Goal: Information Seeking & Learning: Find specific fact

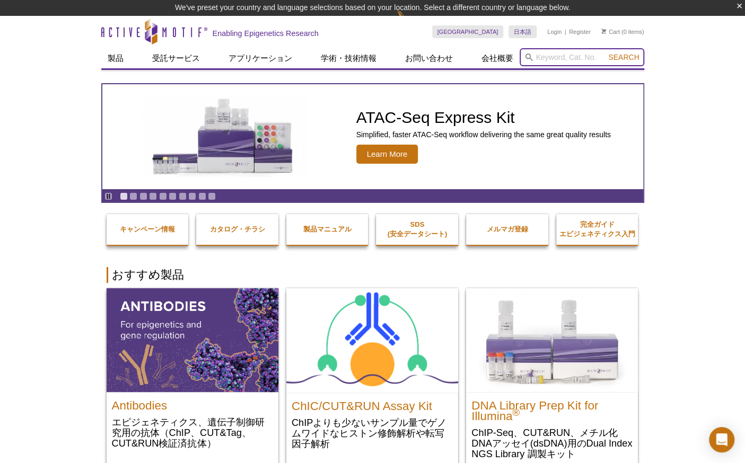
click at [557, 62] on input "search" at bounding box center [582, 57] width 125 height 18
type input "53138"
click at [605, 52] on button "Search" at bounding box center [623, 57] width 37 height 10
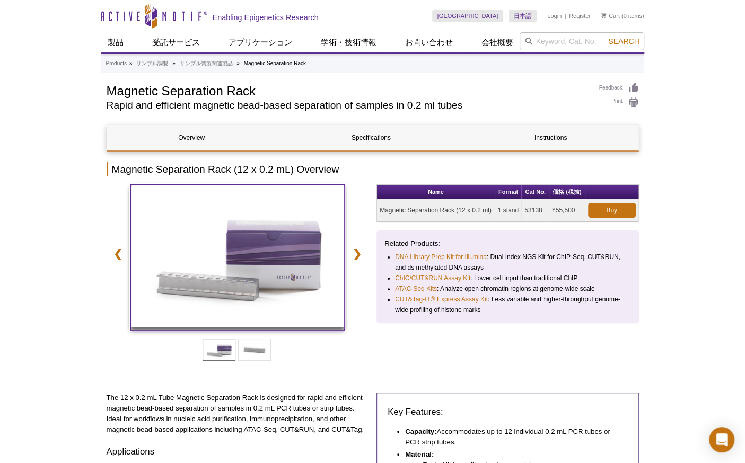
click at [196, 258] on img at bounding box center [237, 256] width 215 height 143
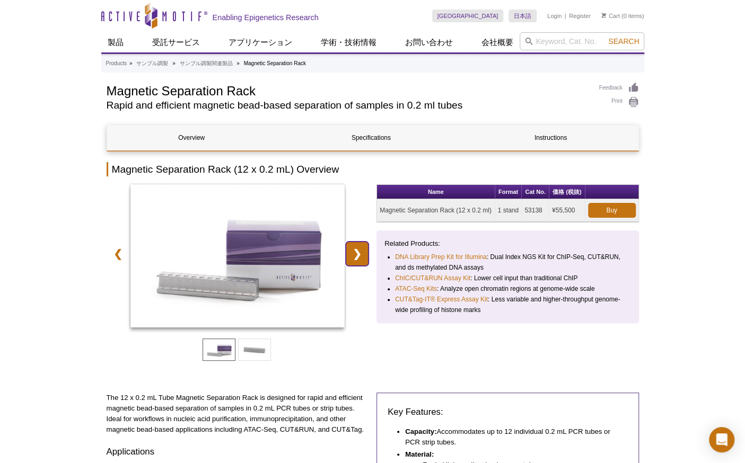
click at [356, 261] on link "❯" at bounding box center [357, 254] width 23 height 24
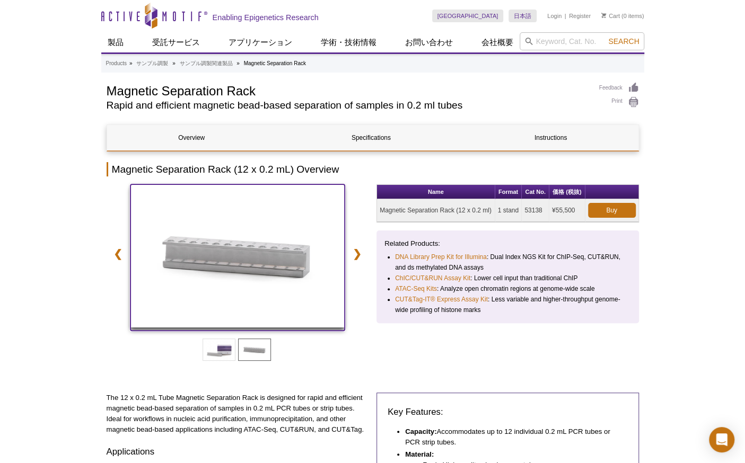
click at [274, 273] on img at bounding box center [237, 256] width 215 height 143
